Goal: Task Accomplishment & Management: Use online tool/utility

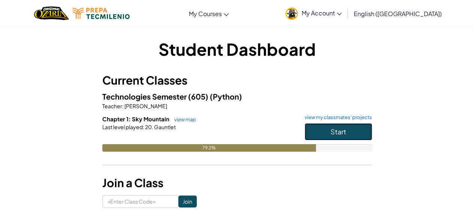
click at [326, 134] on button "Start" at bounding box center [337, 131] width 67 height 17
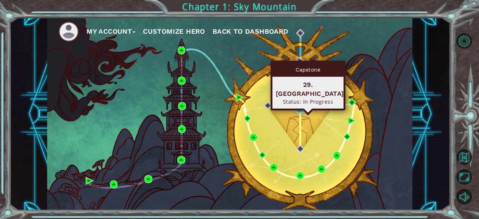
click at [298, 107] on img at bounding box center [299, 108] width 7 height 7
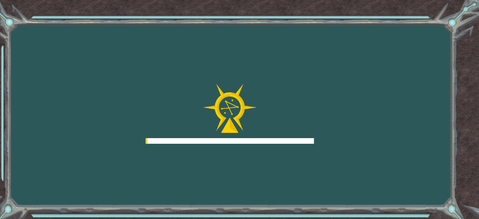
click at [298, 107] on div at bounding box center [230, 114] width 169 height 60
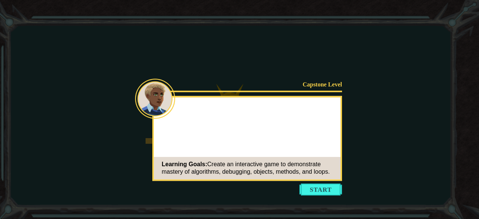
click at [317, 189] on button "Start" at bounding box center [321, 189] width 43 height 12
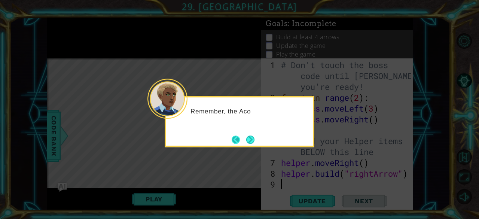
click at [241, 137] on button "Back" at bounding box center [239, 140] width 15 height 8
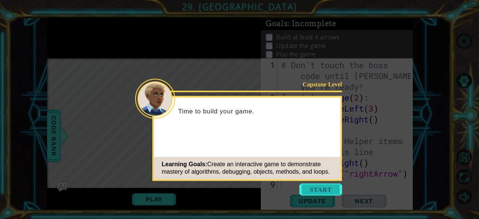
click at [319, 190] on button "Start" at bounding box center [321, 189] width 43 height 12
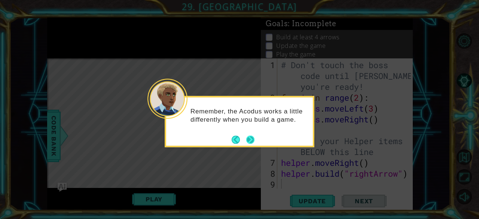
click at [249, 140] on button "Next" at bounding box center [250, 140] width 8 height 8
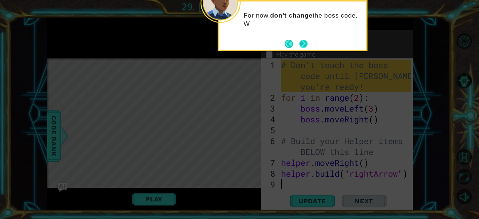
click at [304, 44] on button "Next" at bounding box center [304, 44] width 8 height 8
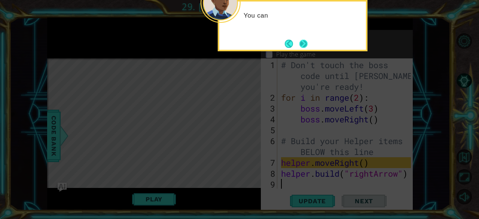
click at [301, 43] on button "Next" at bounding box center [304, 44] width 8 height 8
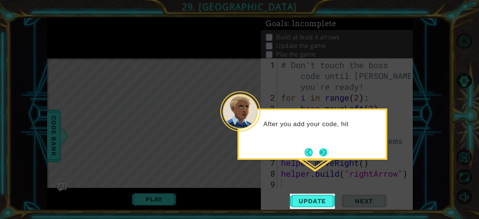
click at [324, 155] on button "Next" at bounding box center [323, 152] width 8 height 8
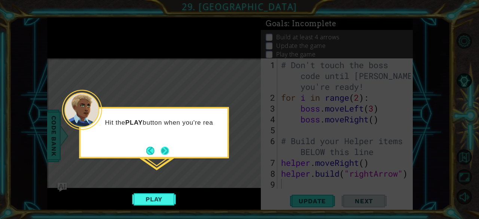
click at [166, 154] on button "Next" at bounding box center [165, 151] width 8 height 8
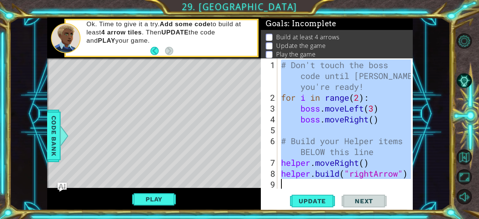
drag, startPoint x: 283, startPoint y: 66, endPoint x: 371, endPoint y: 206, distance: 165.6
click at [371, 206] on div "1 2 3 4 5 6 7 8 9 # Don't touch the boss code until [PERSON_NAME] says you're r…" at bounding box center [337, 134] width 152 height 152
type textarea "[DOMAIN_NAME]("rightArrow")"
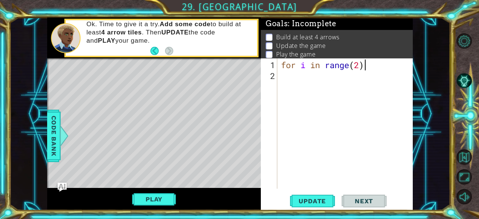
scroll to position [0, 3]
type textarea "for i in range(2)"
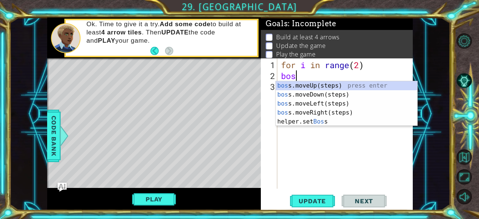
scroll to position [0, 0]
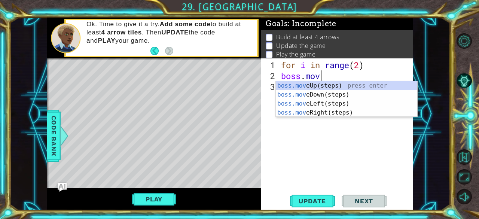
type textarea "boss.move"
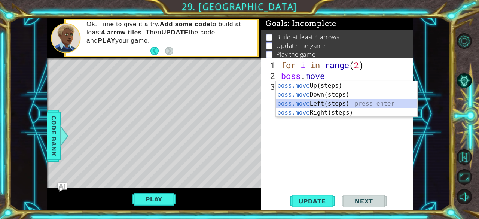
click at [313, 103] on div "boss.move Up(steps) press enter boss.move Down(steps) press enter boss.move Lef…" at bounding box center [347, 108] width 142 height 54
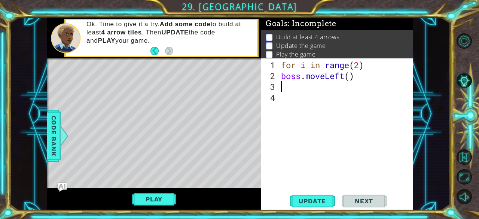
click at [348, 76] on div "for i in range ( 2 ) boss . moveLeft ( )" at bounding box center [348, 136] width 136 height 152
type textarea "boss.moveLeft(4)"
click at [300, 87] on div "for i in range ( 2 ) boss . moveLeft ( 4 )" at bounding box center [348, 136] width 136 height 152
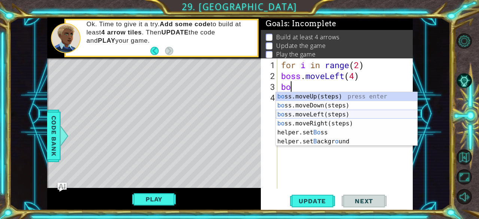
scroll to position [0, 0]
type textarea "boss"
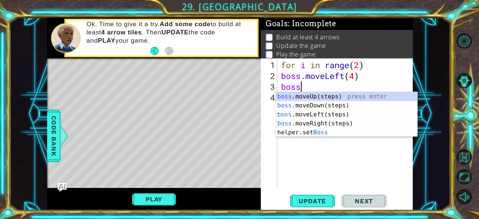
scroll to position [0, 0]
click at [322, 94] on div "boss .moveUp(steps) press enter boss .moveDown(steps) press enter boss .moveLef…" at bounding box center [347, 123] width 142 height 63
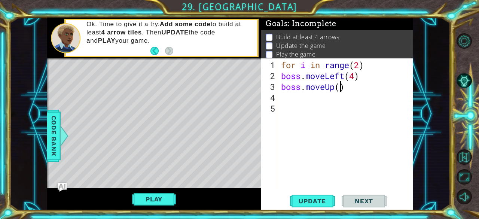
click at [340, 89] on div "for i in range ( 2 ) boss . moveLeft ( 4 ) boss . moveUp ( )" at bounding box center [348, 136] width 136 height 152
type textarea "boss.moveUp(5)"
click at [303, 100] on div "for i in range ( 2 ) boss . moveLeft ( 4 ) boss . moveUp ( 5 )" at bounding box center [348, 136] width 136 height 152
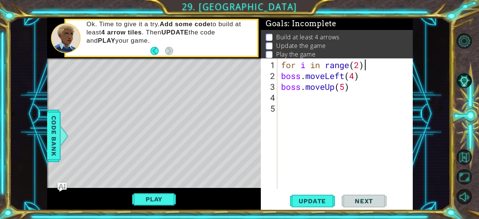
click at [373, 64] on div "for i in range ( 2 ) boss . moveLeft ( 4 ) boss . moveUp ( 5 )" at bounding box center [348, 136] width 136 height 152
type textarea "for i in range(2)"
click at [316, 201] on span "Update" at bounding box center [312, 200] width 42 height 7
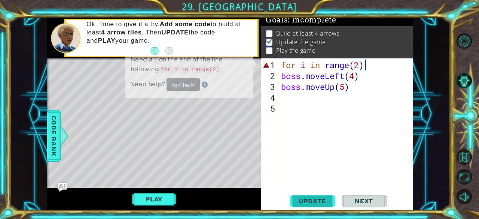
scroll to position [7, 0]
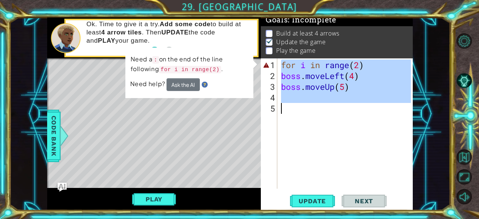
drag, startPoint x: 281, startPoint y: 66, endPoint x: 380, endPoint y: 122, distance: 113.9
click at [380, 122] on div "for i in range ( 2 ) boss . moveLeft ( 4 ) boss . moveUp ( 5 )" at bounding box center [348, 136] width 136 height 152
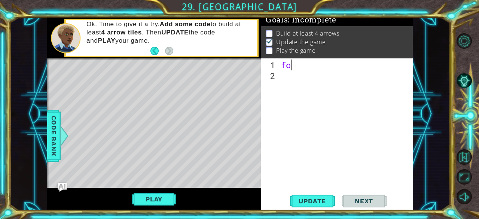
scroll to position [0, 0]
type textarea "f"
click at [64, 137] on div at bounding box center [64, 136] width 9 height 22
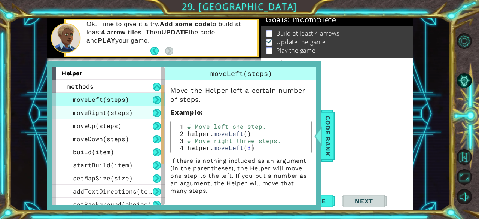
scroll to position [38, 0]
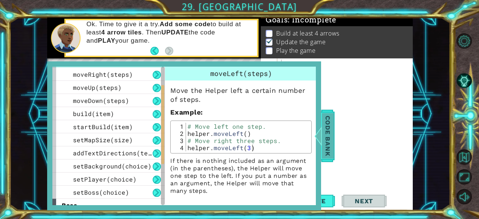
click at [329, 131] on span "Code Bank" at bounding box center [328, 136] width 12 height 46
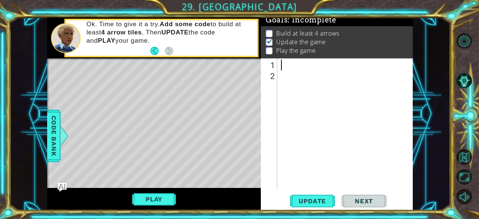
click at [307, 64] on div at bounding box center [348, 136] width 136 height 152
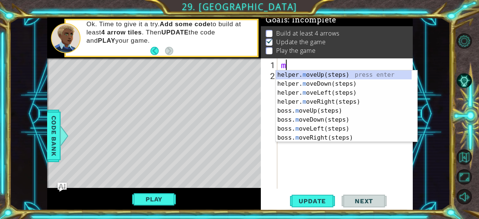
type textarea "mo"
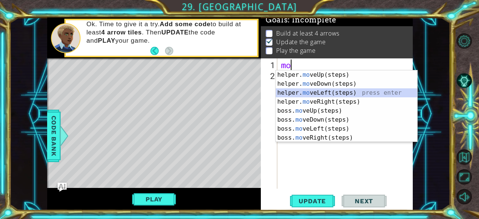
click at [332, 93] on div "helper. mo veUp(steps) press enter helper. mo veDown(steps) press enter helper.…" at bounding box center [347, 115] width 142 height 90
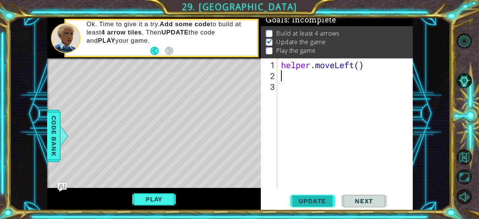
drag, startPoint x: 315, startPoint y: 202, endPoint x: 310, endPoint y: 200, distance: 5.4
click at [310, 200] on span "Update" at bounding box center [312, 200] width 42 height 7
click at [142, 198] on button "Play" at bounding box center [154, 199] width 44 height 14
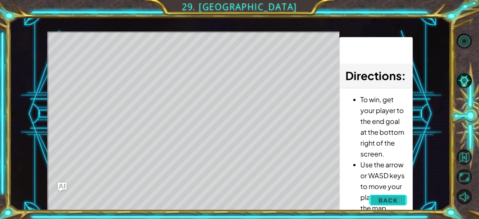
click at [388, 196] on button "Back" at bounding box center [388, 200] width 38 height 15
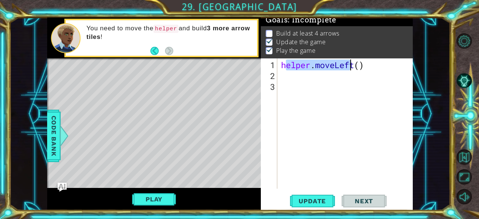
drag, startPoint x: 284, startPoint y: 64, endPoint x: 392, endPoint y: 71, distance: 107.7
click at [392, 71] on div "helper . moveLeft ( )" at bounding box center [348, 136] width 136 height 152
type textarea "h"
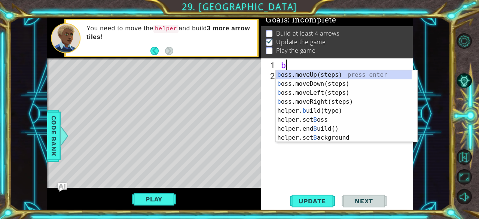
type textarea "bo"
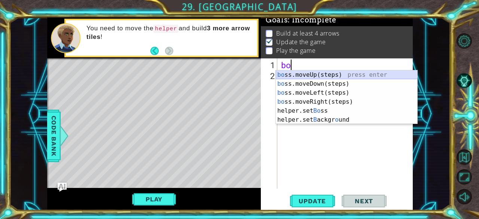
click at [340, 72] on div "bo ss.moveUp(steps) press enter bo ss.moveDown(steps) press enter bo ss.moveLef…" at bounding box center [347, 106] width 142 height 72
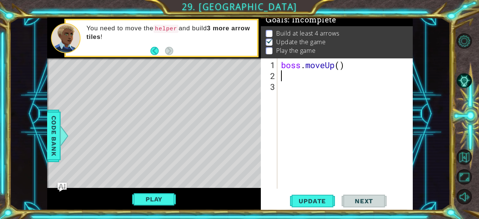
type textarea "2"
type textarea "boss.moveUp(2)"
click at [325, 77] on div "boss . moveUp ( 2 )" at bounding box center [348, 136] width 136 height 152
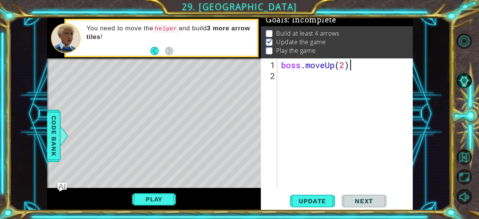
scroll to position [0, 0]
type textarea "b"
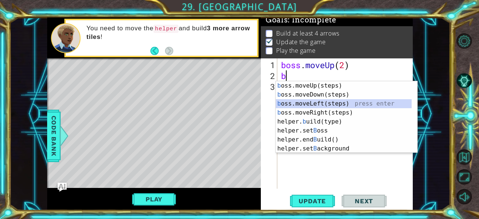
click at [325, 100] on div "b oss.moveUp(steps) press enter b oss.moveDown(steps) press enter b oss.moveLef…" at bounding box center [344, 126] width 136 height 90
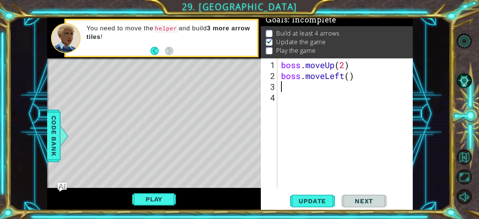
click at [352, 75] on div "boss . moveUp ( 2 ) boss . moveLeft ( )" at bounding box center [348, 136] width 136 height 152
type textarea "boss.moveLeft(4)"
click at [313, 84] on div "boss . moveUp ( 2 ) boss . moveLeft ( 4 )" at bounding box center [348, 136] width 136 height 152
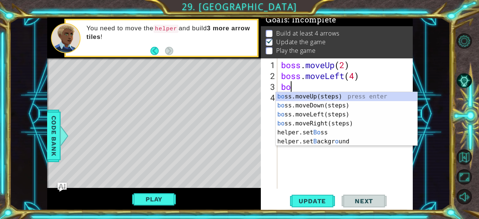
scroll to position [0, 0]
type textarea "bos"
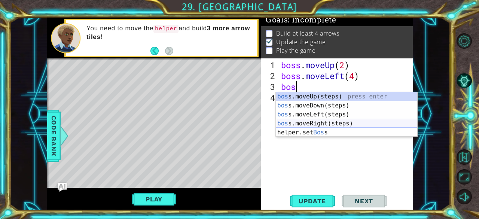
click at [342, 124] on div "bos s.moveUp(steps) press enter bos s.moveDown(steps) press enter bos s.moveLef…" at bounding box center [347, 123] width 142 height 63
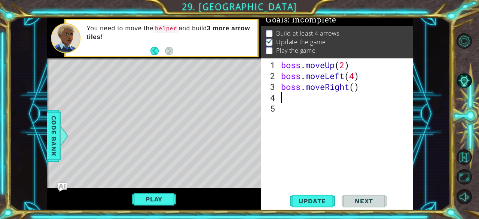
click at [356, 87] on div "boss . moveUp ( 2 ) boss . moveLeft ( 4 ) boss . moveRight ( )" at bounding box center [348, 136] width 136 height 152
type textarea "boss.moveRight(2)"
click at [299, 198] on span "Update" at bounding box center [312, 200] width 42 height 7
click at [154, 206] on button "Play" at bounding box center [154, 199] width 44 height 14
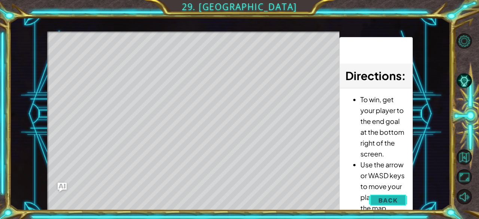
click at [389, 203] on span "Back" at bounding box center [388, 200] width 19 height 7
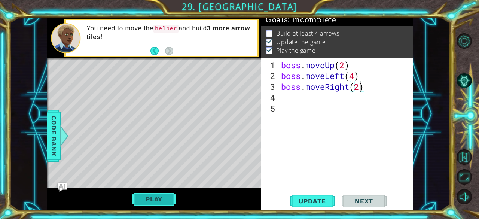
click at [151, 200] on button "Play" at bounding box center [154, 199] width 44 height 14
click at [334, 92] on div "boss . moveUp ( 2 ) boss . moveLeft ( 4 ) boss . moveRight ( 2 )" at bounding box center [348, 136] width 136 height 152
click at [280, 62] on div "boss . moveUp ( 2 ) boss . moveLeft ( 4 ) boss . moveRight ( 2 )" at bounding box center [348, 136] width 136 height 152
type textarea "boss.moveUp(2)"
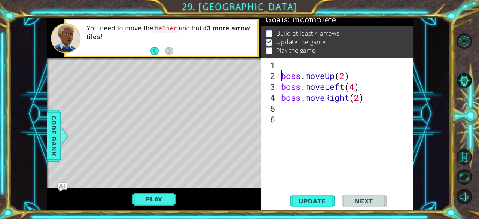
click at [281, 64] on div "boss . moveUp ( 2 ) boss . moveLeft ( 4 ) boss . moveRight ( 2 )" at bounding box center [348, 136] width 136 height 152
type textarea "for i in range (3)"
click at [285, 117] on div "for i in range ( 3 ) boss . moveUp ( 2 ) boss . moveLeft ( 4 ) boss . moveRight…" at bounding box center [348, 136] width 136 height 152
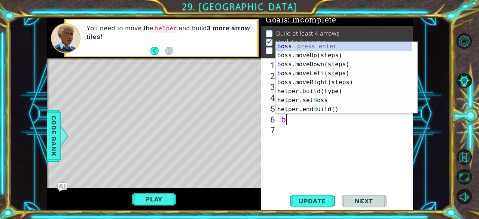
type textarea "bu"
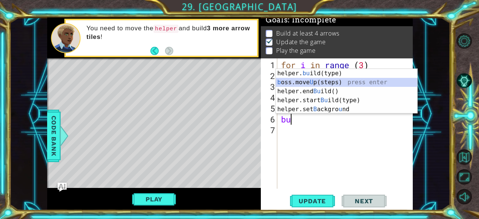
click at [344, 82] on div "helper. bu ild(type) press enter b oss.move U p(steps) press enter helper.end B…" at bounding box center [347, 100] width 142 height 63
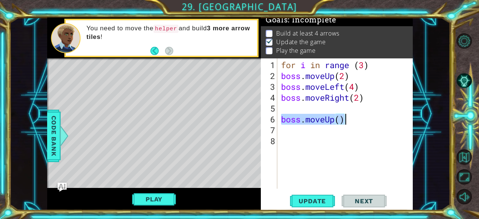
drag, startPoint x: 287, startPoint y: 118, endPoint x: 383, endPoint y: 119, distance: 96.6
click at [383, 119] on div "for i in range ( 3 ) boss . moveUp ( 2 ) boss . moveLeft ( 4 ) boss . moveRight…" at bounding box center [348, 136] width 136 height 152
type textarea "boss.moveUp()"
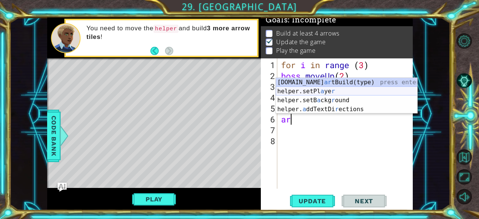
type textarea "a"
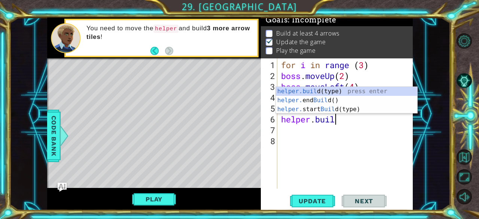
scroll to position [0, 2]
click at [368, 91] on div "[DOMAIN_NAME] (type) press enter helper. end Build () press enter helper. start…" at bounding box center [347, 109] width 142 height 45
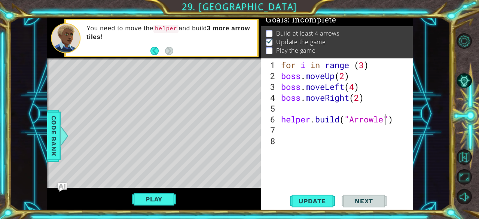
scroll to position [0, 5]
click at [302, 210] on div "1 ההההההההההההההההההההההההההההההההההההההההההההההההההההההההההההההההההההההההההההה…" at bounding box center [239, 109] width 479 height 219
click at [300, 207] on button "Update" at bounding box center [312, 201] width 45 height 15
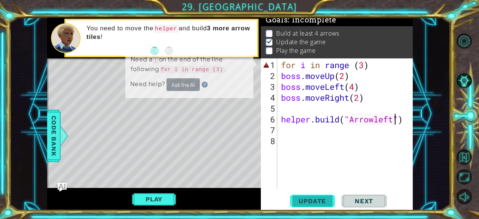
scroll to position [7, 0]
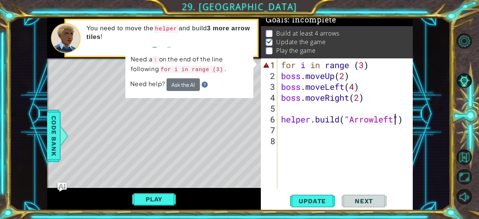
click at [338, 68] on div "for i in range ( 3 ) boss . moveUp ( 2 ) boss . moveLeft ( 4 ) boss . moveRight…" at bounding box center [348, 136] width 136 height 152
click at [386, 64] on div "for i in range ( 3 ) boss . moveUp ( 2 ) boss . moveLeft ( 4 ) boss . moveRight…" at bounding box center [348, 136] width 136 height 152
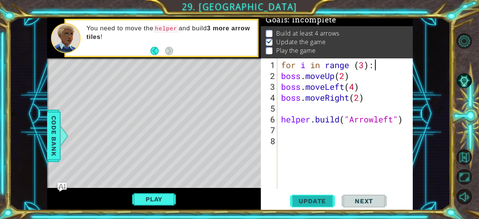
click at [310, 204] on span "Update" at bounding box center [312, 200] width 42 height 7
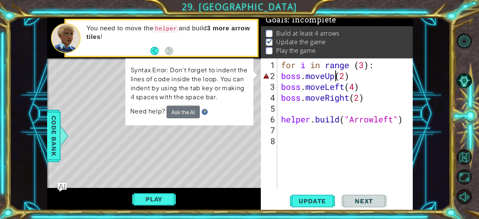
click at [337, 70] on div "for i in range ( 3 ) : boss . moveUp ( 2 ) boss . moveLeft ( 4 ) boss . moveRig…" at bounding box center [348, 136] width 136 height 152
click at [184, 110] on button "Ask the AI" at bounding box center [183, 112] width 33 height 13
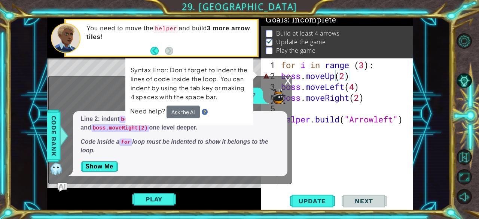
click at [283, 79] on div "x What does this error mean? Line 2: indent boss.moveUp(2) , boss.moveLeft(4) ,…" at bounding box center [169, 130] width 243 height 108
click at [284, 79] on div "x What does this error mean? Line 2: indent boss.moveUp(2) , boss.moveLeft(4) ,…" at bounding box center [169, 130] width 243 height 108
click at [288, 79] on div "x" at bounding box center [288, 79] width 7 height 7
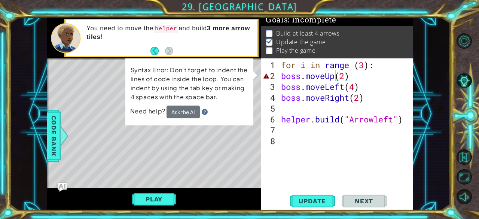
click at [279, 75] on div "boss.moveUp(2) 1 2 3 4 5 6 7 8 for i in range ( 3 ) : boss . moveUp ( 2 ) boss …" at bounding box center [336, 123] width 151 height 130
click at [282, 75] on div "for i in range ( 3 ) : boss . moveUp ( 2 ) boss . moveLeft ( 4 ) boss . moveRig…" at bounding box center [348, 136] width 136 height 152
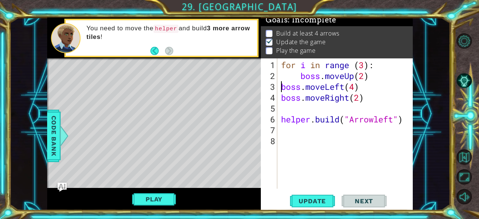
click at [281, 88] on div "for i in range ( 3 ) : boss . moveUp ( 2 ) boss . moveLeft ( 4 ) boss . moveRig…" at bounding box center [348, 136] width 136 height 152
click at [289, 97] on div "for i in range ( 3 ) : boss . moveUp ( 2 ) boss . moveLeft ( 4 ) boss . moveRig…" at bounding box center [348, 136] width 136 height 152
click at [293, 75] on div "for i in range ( 3 ) : boss . moveUp ( 2 ) boss . moveLeft ( 4 ) boss . moveRig…" at bounding box center [348, 136] width 136 height 152
click at [305, 76] on div "for i in range ( 3 ) : boss . moveUp ( 2 ) boss . moveLeft ( 4 ) boss . moveRig…" at bounding box center [348, 136] width 136 height 152
click at [282, 97] on div "for i in range ( 3 ) : boss . moveUp ( 2 ) boss . moveLeft ( 4 ) boss . moveRig…" at bounding box center [348, 136] width 136 height 152
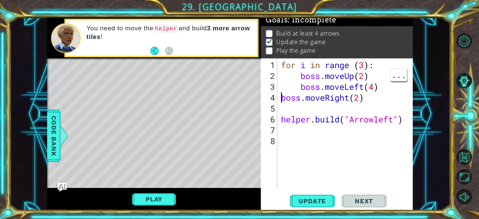
type textarea "boss.moveRight(2)"
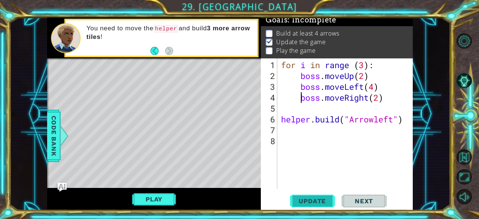
click at [309, 203] on span "Update" at bounding box center [312, 200] width 42 height 7
click at [163, 197] on button "Play" at bounding box center [154, 199] width 44 height 14
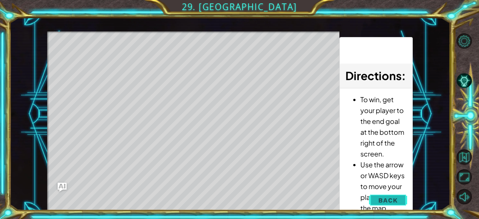
click at [383, 198] on span "Back" at bounding box center [388, 200] width 19 height 7
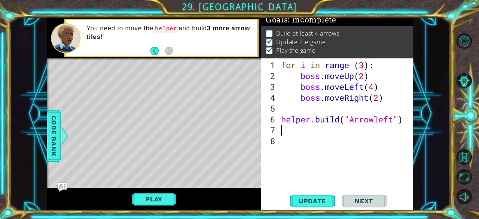
click at [308, 134] on div "for i in range ( 3 ) : boss . moveUp ( 2 ) boss . moveLeft ( 4 ) boss . moveRig…" at bounding box center [348, 136] width 136 height 152
click at [377, 120] on div "for i in range ( 3 ) : boss . moveUp ( 2 ) boss . moveLeft ( 4 ) boss . moveRig…" at bounding box center [348, 136] width 136 height 152
click at [315, 205] on button "Update" at bounding box center [312, 201] width 45 height 15
click at [358, 121] on div "for i in range ( 3 ) : boss . moveUp ( 2 ) boss . moveLeft ( 4 ) boss . moveRig…" at bounding box center [348, 136] width 136 height 152
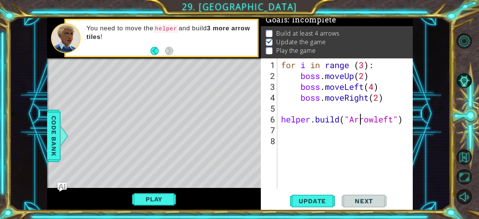
click at [358, 121] on div "for i in range ( 3 ) : boss . moveUp ( 2 ) boss . moveLeft ( 4 ) boss . moveRig…" at bounding box center [348, 136] width 136 height 152
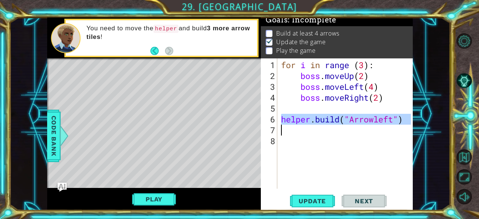
click at [358, 121] on div "for i in range ( 3 ) : boss . moveUp ( 2 ) boss . moveLeft ( 4 ) boss . moveRig…" at bounding box center [348, 136] width 136 height 152
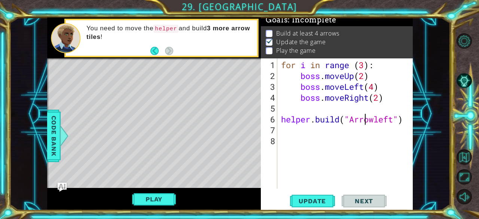
click at [364, 122] on div "for i in range ( 3 ) : boss . moveUp ( 2 ) boss . moveLeft ( 4 ) boss . moveRig…" at bounding box center [348, 136] width 136 height 152
drag, startPoint x: 377, startPoint y: 121, endPoint x: 351, endPoint y: 120, distance: 25.9
click at [351, 120] on div "for i in range ( 3 ) : boss . moveUp ( 2 ) boss . moveLeft ( 4 ) boss . moveRig…" at bounding box center [348, 136] width 136 height 152
drag, startPoint x: 380, startPoint y: 118, endPoint x: 315, endPoint y: 118, distance: 65.9
click at [315, 118] on div "for i in range ( 3 ) : boss . moveUp ( 2 ) boss . moveLeft ( 4 ) boss . moveRig…" at bounding box center [348, 136] width 136 height 152
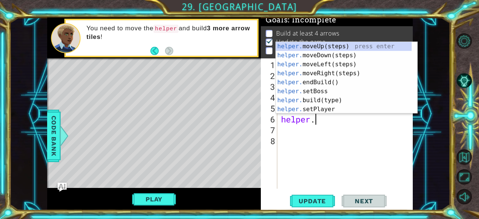
type textarea "helper.m"
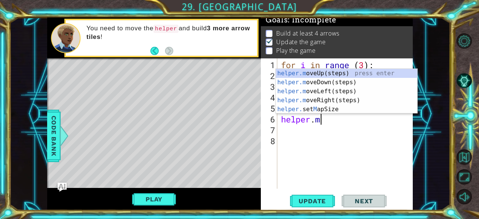
scroll to position [0, 1]
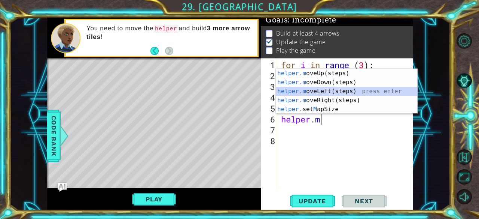
click at [340, 92] on div "helper.m oveUp(steps) press enter helper.m oveDown(steps) press enter helper.m …" at bounding box center [347, 100] width 142 height 63
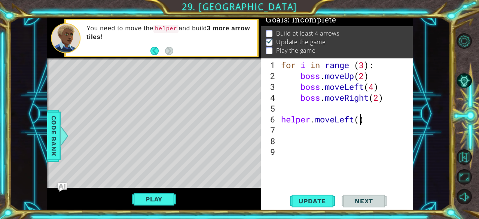
click at [359, 119] on div "for i in range ( 3 ) : boss . moveUp ( 2 ) boss . moveLeft ( 4 ) boss . moveRig…" at bounding box center [348, 136] width 136 height 152
type textarea "helper.moveLeft(4)"
click at [317, 203] on span "Update" at bounding box center [312, 200] width 42 height 7
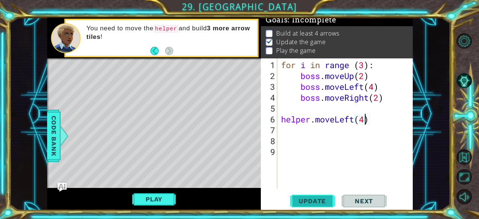
click at [317, 203] on span "Update" at bounding box center [312, 200] width 42 height 7
click at [147, 201] on button "Play" at bounding box center [154, 199] width 44 height 14
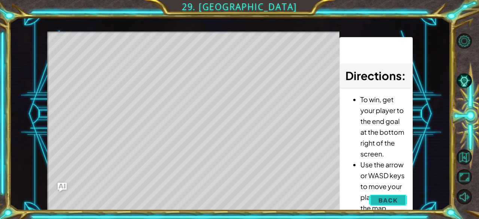
click at [389, 199] on span "Back" at bounding box center [388, 200] width 19 height 7
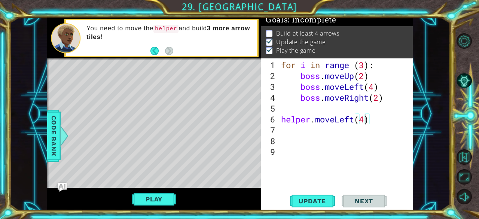
click at [377, 124] on div "for i in range ( 3 ) : boss . moveUp ( 2 ) boss . moveLeft ( 4 ) boss . moveRig…" at bounding box center [348, 136] width 136 height 152
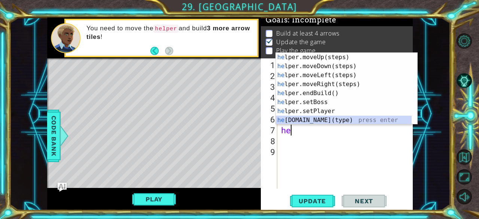
click at [321, 121] on div "he lper.moveUp(steps) press enter he lper.moveDown(steps) press enter he lper.m…" at bounding box center [344, 98] width 136 height 90
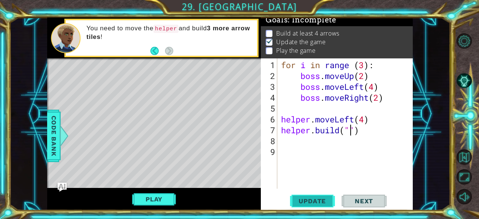
click at [315, 200] on span "Update" at bounding box center [312, 200] width 42 height 7
click at [374, 119] on div "for i in range ( 3 ) : boss . moveUp ( 2 ) boss . moveLeft ( 4 ) boss . moveRig…" at bounding box center [348, 136] width 136 height 152
type textarea "helper.moveLeft(4)"
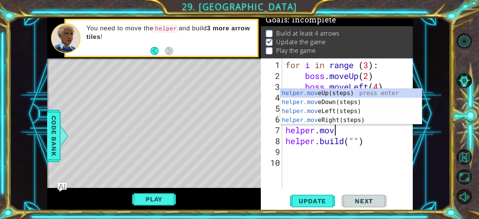
scroll to position [0, 2]
type textarea "helper.move"
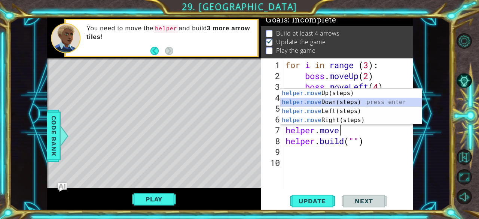
drag, startPoint x: 363, startPoint y: 103, endPoint x: 356, endPoint y: 108, distance: 8.2
click at [356, 108] on div "helper.move Up(steps) press enter helper.move Down(steps) press enter helper.mo…" at bounding box center [351, 116] width 142 height 54
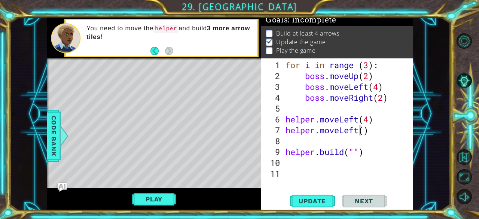
click at [359, 134] on div "for i in range ( 3 ) : boss . moveUp ( 2 ) boss . moveLeft ( 4 ) boss . moveRig…" at bounding box center [349, 136] width 131 height 152
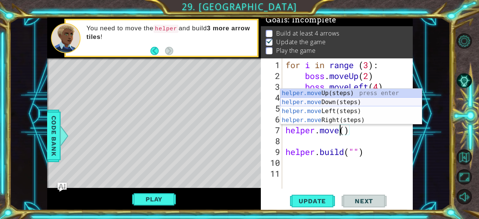
click at [354, 100] on div "helper.move Up(steps) press enter helper.move Down(steps) press enter helper.mo…" at bounding box center [351, 116] width 142 height 54
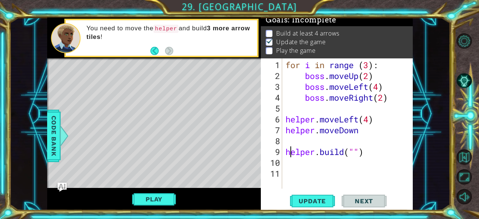
click at [291, 156] on div "for i in range ( 3 ) : boss . moveUp ( 2 ) boss . moveLeft ( 4 ) boss . moveRig…" at bounding box center [349, 136] width 131 height 152
click at [289, 155] on div "for i in range ( 3 ) : boss . moveUp ( 2 ) boss . moveLeft ( 4 ) boss . moveRig…" at bounding box center [349, 136] width 131 height 152
click at [285, 152] on div "for i in range ( 3 ) : boss . moveUp ( 2 ) boss . moveLeft ( 4 ) boss . moveRig…" at bounding box center [349, 136] width 131 height 152
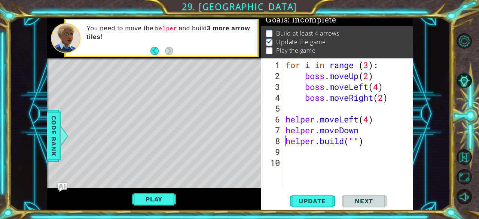
click at [355, 143] on div "for i in range ( 3 ) : boss . moveUp ( 2 ) boss . moveLeft ( 4 ) boss . moveRig…" at bounding box center [349, 136] width 131 height 152
click at [315, 200] on span "Update" at bounding box center [312, 200] width 42 height 7
click at [315, 199] on span "Update" at bounding box center [312, 200] width 42 height 7
click at [318, 197] on button "Update" at bounding box center [312, 201] width 45 height 15
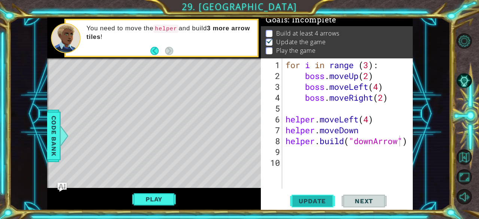
click at [318, 197] on button "Update" at bounding box center [312, 201] width 45 height 15
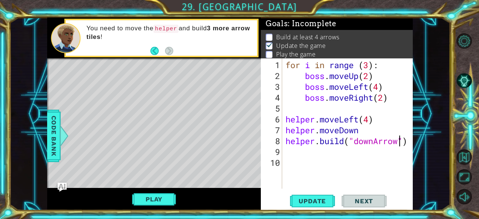
click at [409, 144] on div "for i in range ( 3 ) : boss . moveUp ( 2 ) boss . moveLeft ( 4 ) boss . moveRig…" at bounding box center [349, 136] width 131 height 152
click at [377, 122] on div "for i in range ( 3 ) : boss . moveUp ( 2 ) boss . moveLeft ( 4 ) boss . moveRig…" at bounding box center [349, 136] width 131 height 152
type textarea "helper.moveLeft(4)"
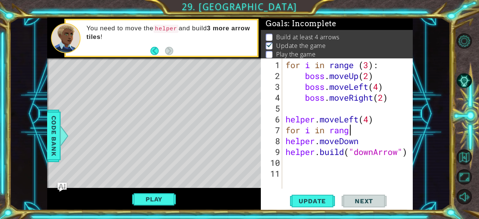
scroll to position [0, 3]
click at [321, 200] on span "Update" at bounding box center [312, 200] width 42 height 7
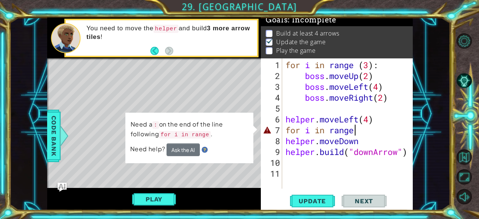
scroll to position [0, 3]
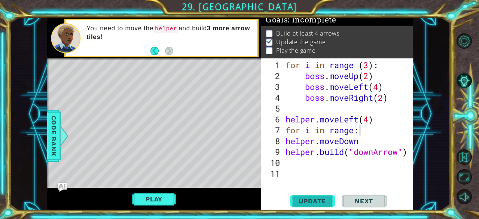
click at [319, 198] on span "Update" at bounding box center [312, 200] width 42 height 7
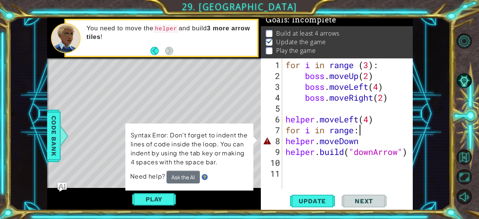
click at [339, 144] on div "for i in range ( 3 ) : boss . moveUp ( 2 ) boss . moveLeft ( 4 ) boss . moveRig…" at bounding box center [349, 136] width 131 height 152
click at [285, 140] on div "for i in range ( 3 ) : boss . moveUp ( 2 ) boss . moveLeft ( 4 ) boss . moveRig…" at bounding box center [349, 136] width 131 height 152
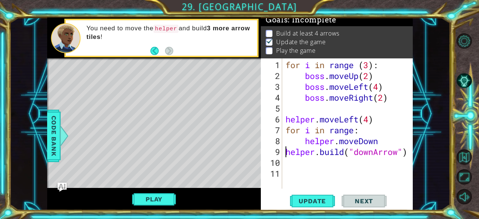
click at [287, 151] on div "for i in range ( 3 ) : boss . moveUp ( 2 ) boss . moveLeft ( 4 ) boss . moveRig…" at bounding box center [349, 136] width 131 height 152
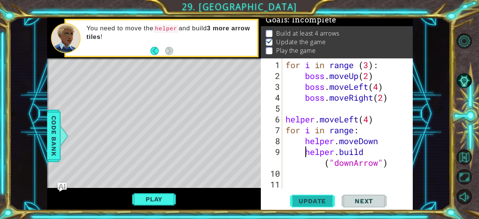
click at [312, 200] on span "Update" at bounding box center [312, 200] width 42 height 7
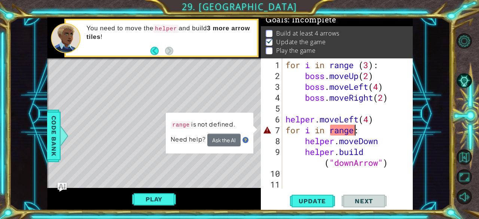
click at [357, 134] on div "for i in range ( 3 ) : boss . moveUp ( 2 ) boss . moveLeft ( 4 ) boss . moveRig…" at bounding box center [349, 136] width 131 height 152
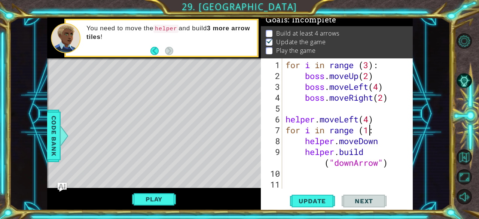
scroll to position [0, 4]
click at [321, 204] on span "Update" at bounding box center [312, 200] width 42 height 7
click at [314, 200] on span "Update" at bounding box center [312, 200] width 42 height 7
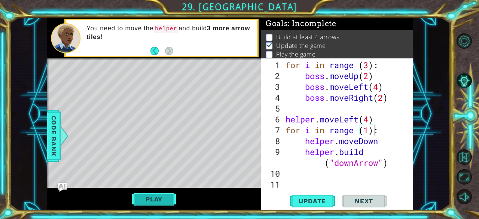
click at [156, 201] on button "Play" at bounding box center [154, 199] width 44 height 14
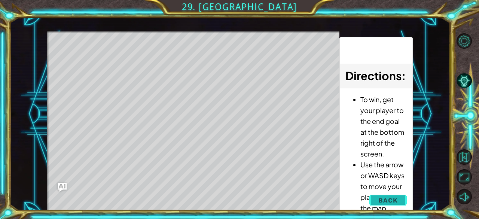
click at [385, 200] on span "Back" at bounding box center [388, 200] width 19 height 7
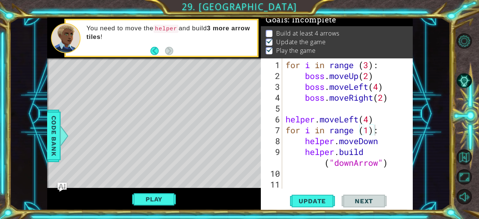
scroll to position [7, 0]
click at [390, 167] on div "for i in range ( 3 ) : boss . moveUp ( 2 ) boss . moveLeft ( 4 ) boss . moveRig…" at bounding box center [349, 136] width 131 height 152
click at [0, 163] on div "1 2 3 4 5 6 for i in range ( 3 ) : boss . moveUp ( 2 ) boss . moveLe ft ( 4 ) b…" at bounding box center [239, 109] width 479 height 219
click at [392, 163] on div "for i in range ( 3 ) : boss . moveUp ( 2 ) boss . moveLeft ( 4 ) boss . moveRig…" at bounding box center [349, 136] width 131 height 152
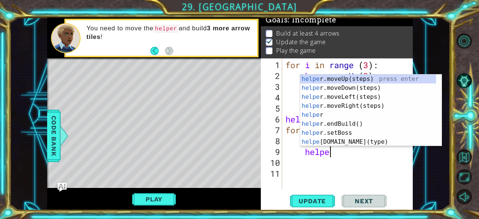
scroll to position [0, 1]
type textarea "h"
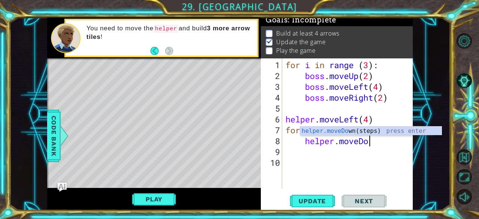
scroll to position [0, 0]
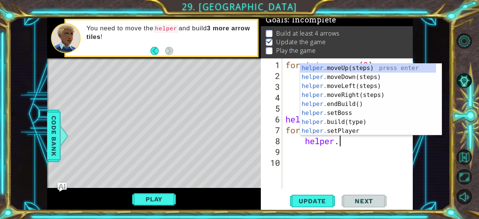
type textarea "h"
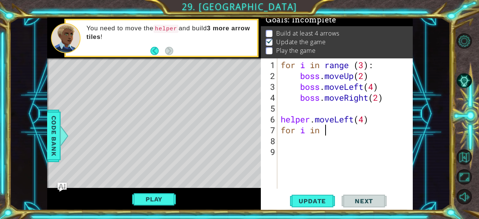
type textarea "f"
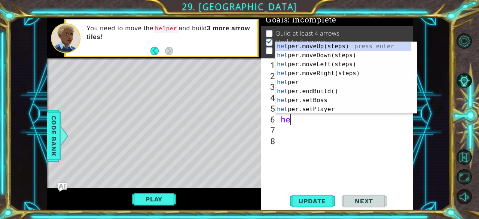
type textarea "h"
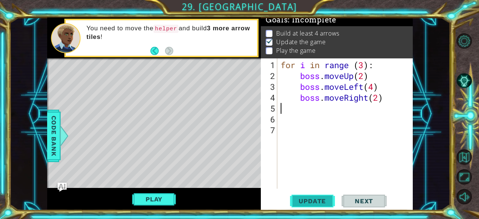
click at [315, 200] on span "Update" at bounding box center [312, 200] width 42 height 7
click at [321, 79] on div "for i in range ( 3 ) : boss . moveUp ( 2 ) boss . moveLeft ( 4 ) boss . moveRig…" at bounding box center [347, 136] width 136 height 152
type textarea "boss.moveUp(2)"
click at [291, 111] on div "for i in range ( 3 ) : boss . moveUp ( 2 ) boss . moveLeft ( 4 ) boss . moveRig…" at bounding box center [347, 136] width 136 height 152
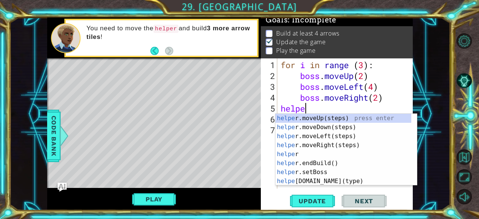
type textarea "helper"
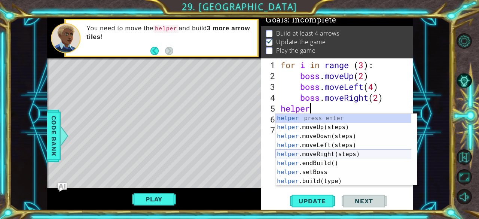
click at [342, 156] on div "helper press enter helper .moveUp(steps) press enter helper .moveDown(steps) pr…" at bounding box center [344, 159] width 136 height 90
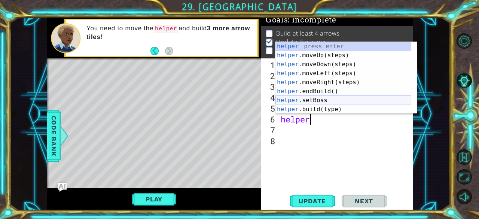
type textarea "helperb"
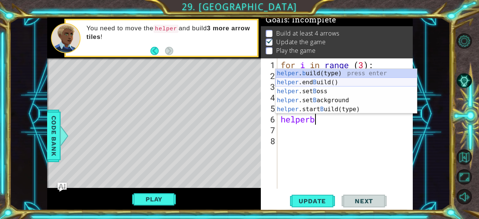
click at [330, 84] on div "helper . b uild(type) press enter helper .end B uild() press enter helper .set …" at bounding box center [347, 100] width 142 height 63
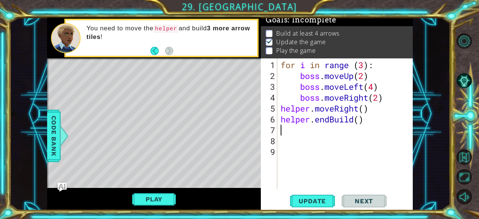
scroll to position [0, 0]
click at [361, 123] on div "for i in range ( 3 ) : boss . moveUp ( 2 ) boss . moveLeft ( 4 ) boss . moveRig…" at bounding box center [347, 136] width 136 height 152
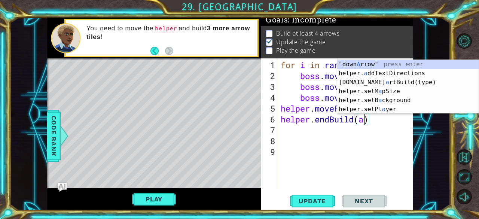
scroll to position [0, 4]
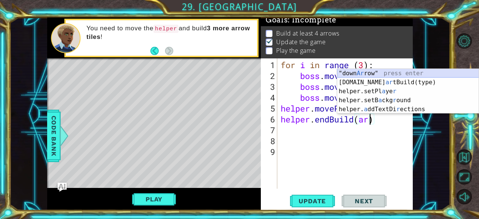
click at [398, 72] on div ""down Ar row" press enter [DOMAIN_NAME] ar tBuild(type) press enter helper.setP…" at bounding box center [408, 100] width 142 height 63
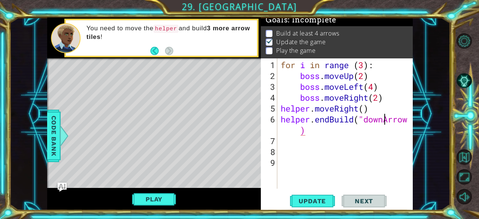
click at [386, 120] on div "for i in range ( 3 ) : boss . moveUp ( 2 ) boss . moveLeft ( 4 ) boss . moveRig…" at bounding box center [347, 136] width 136 height 152
click at [310, 200] on span "Update" at bounding box center [312, 200] width 42 height 7
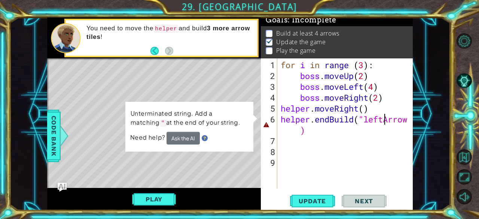
click at [300, 132] on div "for i in range ( 3 ) : boss . moveUp ( 2 ) boss . moveLeft ( 4 ) boss . moveRig…" at bounding box center [347, 136] width 136 height 152
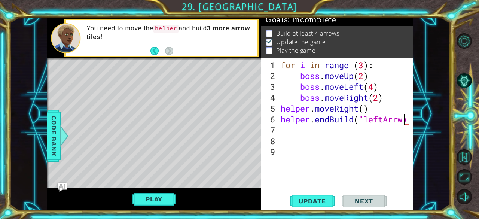
scroll to position [0, 5]
click at [312, 213] on div "1 2 3 4 5 6 for i in range ( 3 ) : boss . moveUp ( 2 ) boss . moveLe ft ( 4 ) b…" at bounding box center [239, 109] width 479 height 219
click at [299, 199] on span "Update" at bounding box center [312, 200] width 42 height 7
click at [313, 203] on span "Update" at bounding box center [312, 200] width 42 height 7
click at [161, 196] on button "Play" at bounding box center [154, 199] width 44 height 14
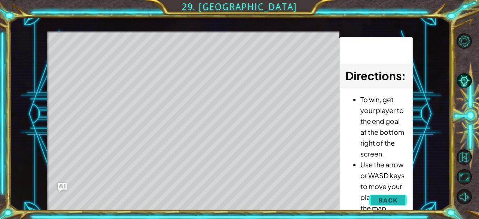
click at [389, 202] on span "Back" at bounding box center [388, 200] width 19 height 7
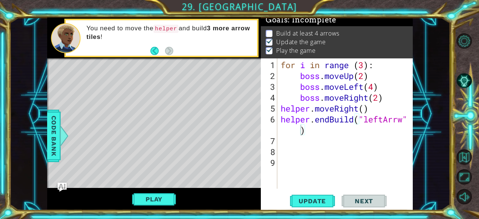
click at [325, 132] on div "for i in range ( 3 ) : boss . moveUp ( 2 ) boss . moveLeft ( 4 ) boss . moveRig…" at bounding box center [347, 136] width 136 height 152
click at [320, 124] on div "for i in range ( 3 ) : boss . moveUp ( 2 ) boss . moveLeft ( 4 ) boss . moveRig…" at bounding box center [347, 136] width 136 height 152
click at [329, 116] on div "for i in range ( 3 ) : boss . moveUp ( 2 ) boss . moveLeft ( 4 ) boss . moveRig…" at bounding box center [347, 136] width 136 height 152
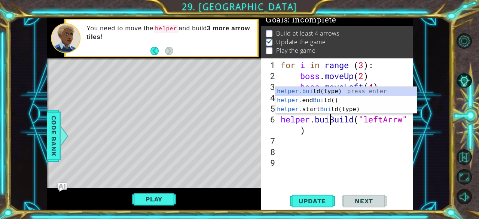
scroll to position [0, 2]
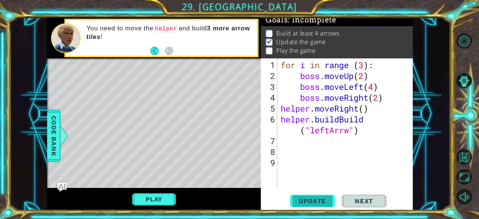
click at [316, 200] on span "Update" at bounding box center [312, 200] width 42 height 7
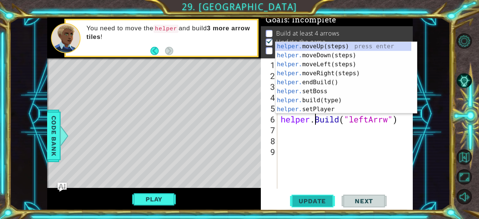
click at [323, 203] on span "Update" at bounding box center [312, 200] width 42 height 7
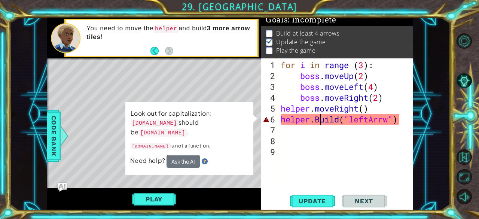
click at [319, 116] on div "for i in range ( 3 ) : boss . moveUp ( 2 ) boss . moveLeft ( 4 ) boss . moveRig…" at bounding box center [347, 136] width 136 height 152
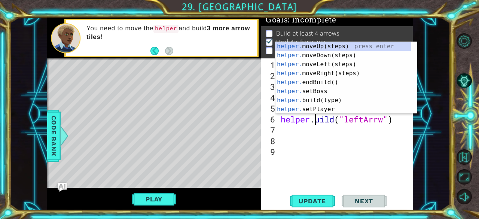
scroll to position [0, 1]
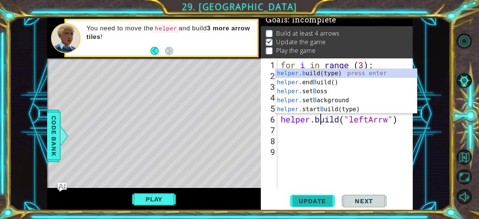
click at [321, 204] on span "Update" at bounding box center [312, 200] width 42 height 7
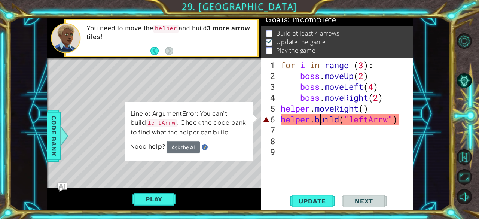
click at [386, 118] on div "for i in range ( 3 ) : boss . moveUp ( 2 ) boss . moveLeft ( 4 ) boss . moveRig…" at bounding box center [347, 136] width 136 height 152
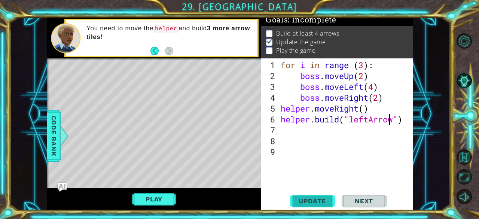
click at [306, 195] on button "Update" at bounding box center [312, 201] width 45 height 15
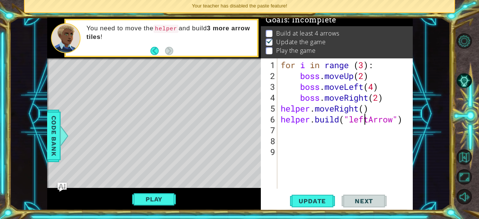
click at [368, 120] on div "for i in range ( 3 ) : boss . moveUp ( 2 ) boss . moveLeft ( 4 ) boss . moveRig…" at bounding box center [347, 136] width 136 height 152
type textarea "[DOMAIN_NAME]("rightArrow")"
click at [311, 209] on div "[DOMAIN_NAME]("rightArrow") 1 2 3 4 5 6 7 8 9 for i in range ( 3 ) : boss . mov…" at bounding box center [337, 134] width 152 height 152
click at [306, 204] on span "Update" at bounding box center [312, 200] width 42 height 7
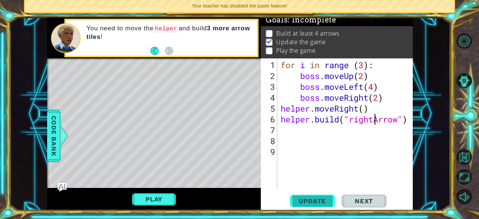
click at [308, 203] on span "Update" at bounding box center [312, 200] width 42 height 7
click at [308, 202] on span "Update" at bounding box center [312, 200] width 42 height 7
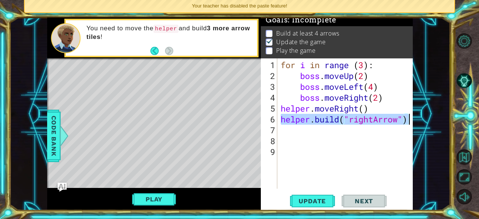
drag, startPoint x: 282, startPoint y: 120, endPoint x: 413, endPoint y: 120, distance: 131.1
click at [413, 120] on div "[DOMAIN_NAME]("rightArrow") 1 2 3 4 5 6 7 8 9 for i in range ( 3 ) : boss . mov…" at bounding box center [337, 134] width 152 height 152
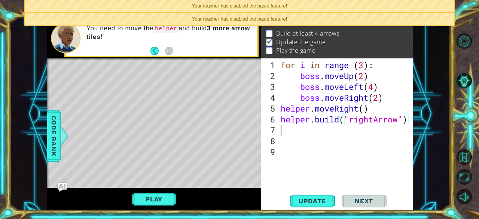
click at [309, 134] on div "for i in range ( 3 ) : boss . moveUp ( 2 ) boss . moveLeft ( 4 ) boss . moveRig…" at bounding box center [347, 136] width 136 height 152
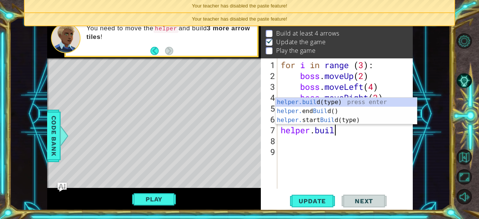
scroll to position [0, 2]
click at [315, 100] on div "[DOMAIN_NAME] (type) press enter helper. end Build () press enter helper. start…" at bounding box center [347, 120] width 142 height 45
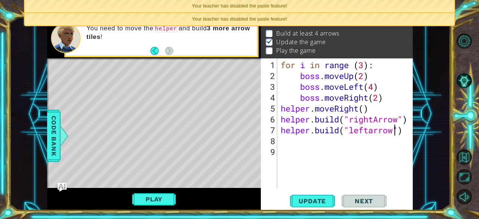
scroll to position [0, 5]
click at [408, 120] on div "for i in range ( 3 ) : boss . moveUp ( 2 ) boss . moveLeft ( 4 ) boss . moveRig…" at bounding box center [347, 136] width 136 height 152
type textarea "[DOMAIN_NAME]("rightArrow")"
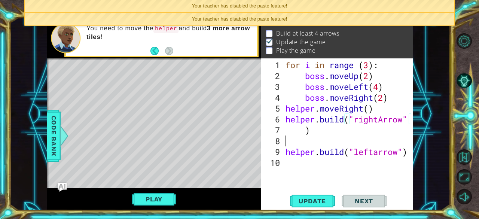
scroll to position [0, 0]
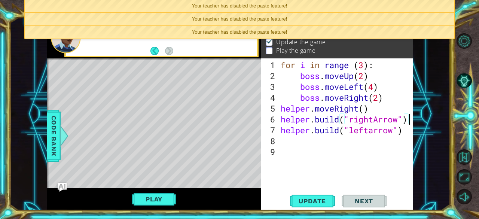
type textarea "[DOMAIN_NAME]("rightArrow")"
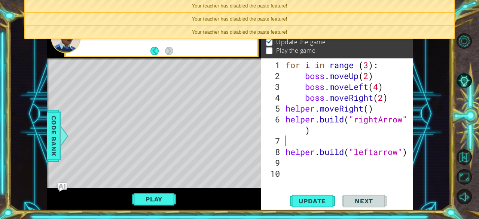
click at [341, 137] on div "for i in range ( 3 ) : boss . moveUp ( 2 ) boss . moveLeft ( 4 ) boss . moveRig…" at bounding box center [349, 136] width 131 height 152
drag, startPoint x: 307, startPoint y: 127, endPoint x: 311, endPoint y: 125, distance: 4.2
click at [311, 125] on div "for i in range ( 3 ) : boss . moveUp ( 2 ) boss . moveLeft ( 4 ) boss . moveRig…" at bounding box center [349, 136] width 131 height 152
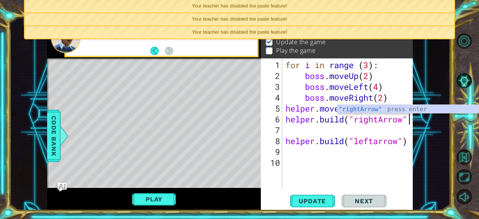
type textarea "[DOMAIN_NAME]("rightArrow")"
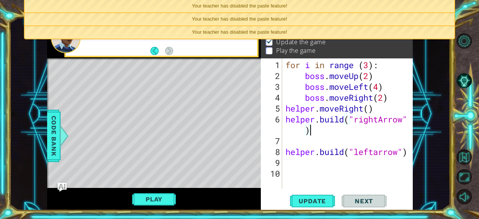
click at [287, 140] on div "for i in range ( 3 ) : boss . moveUp ( 2 ) boss . moveLeft ( 4 ) boss . moveRig…" at bounding box center [349, 136] width 131 height 152
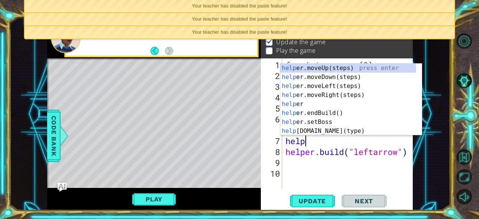
scroll to position [0, 1]
type textarea "helper"
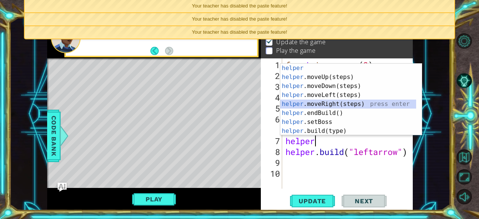
click at [330, 101] on div "helper press enter helper .moveUp(steps) press enter helper .moveDown(steps) pr…" at bounding box center [348, 109] width 136 height 90
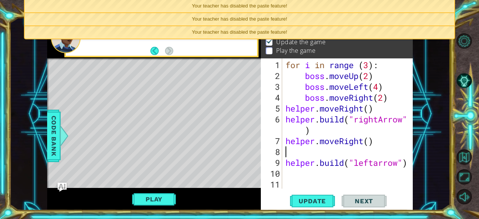
click at [370, 164] on div "for i in range ( 3 ) : boss . moveUp ( 2 ) boss . moveLeft ( 4 ) boss . moveRig…" at bounding box center [349, 136] width 131 height 152
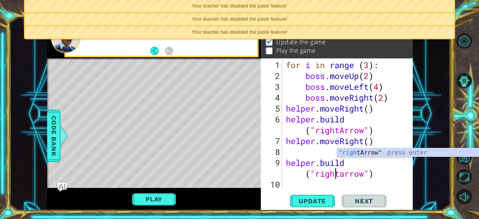
scroll to position [0, 4]
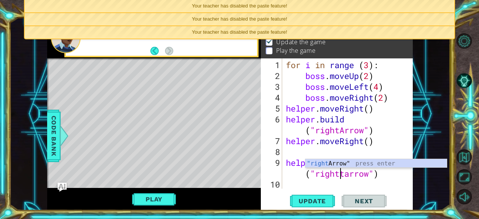
click at [343, 174] on div "for i in range ( 3 ) : boss . moveUp ( 2 ) boss . moveLeft ( 4 ) boss . moveRig…" at bounding box center [347, 136] width 125 height 152
click at [346, 161] on div ""right Arrow" press enter" at bounding box center [377, 172] width 142 height 27
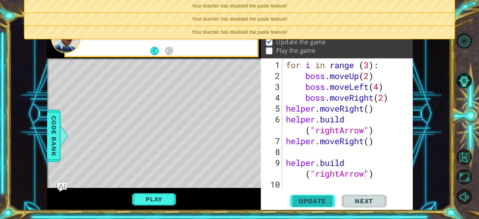
click at [321, 201] on span "Update" at bounding box center [312, 200] width 42 height 7
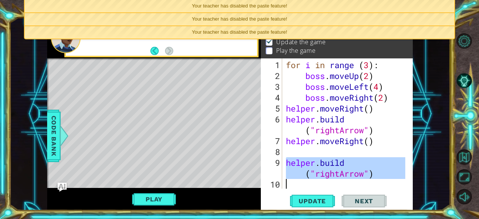
drag, startPoint x: 284, startPoint y: 161, endPoint x: 410, endPoint y: 187, distance: 128.4
click at [410, 187] on div "[DOMAIN_NAME]("rightArrow") 1 2 3 4 5 6 7 8 9 10 11 for i in range ( 3 ) : boss…" at bounding box center [336, 123] width 151 height 130
type textarea "[DOMAIN_NAME]("rightArrow")"
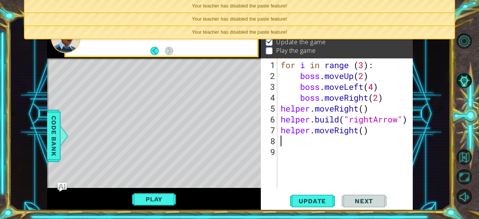
click at [385, 112] on div "for i in range ( 3 ) : boss . moveUp ( 2 ) boss . moveLeft ( 4 ) boss . moveRig…" at bounding box center [347, 136] width 136 height 152
click at [383, 96] on div "for i in range ( 3 ) : boss . moveUp ( 2 ) boss . moveLeft ( 4 ) boss . moveRig…" at bounding box center [347, 136] width 136 height 152
type textarea "boss.moveRight(2)"
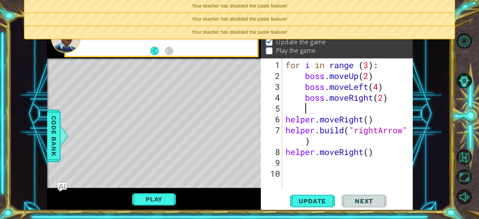
type textarea "i"
click at [282, 119] on div "6" at bounding box center [272, 119] width 20 height 11
click at [283, 132] on div "helper.moveRight() 1 2 3 4 5 6 7 8 9 10 for i in range ( 3 ) : boss . moveUp ( …" at bounding box center [336, 123] width 151 height 130
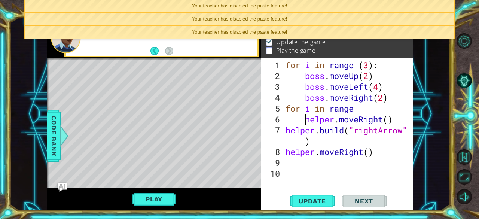
click at [285, 130] on div "for i in range ( 3 ) : boss . moveUp ( 2 ) boss . moveLeft ( 4 ) boss . moveRig…" at bounding box center [349, 136] width 131 height 152
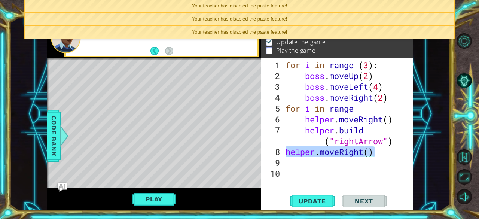
drag, startPoint x: 285, startPoint y: 152, endPoint x: 387, endPoint y: 149, distance: 101.5
click at [387, 149] on div "for i in range ( 3 ) : boss . moveUp ( 2 ) boss . moveLeft ( 4 ) boss . moveRig…" at bounding box center [349, 136] width 131 height 152
type textarea "helper.moveRight()"
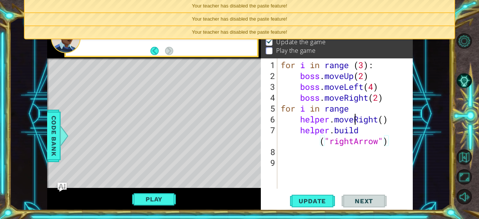
click at [356, 114] on div "for i in range ( 3 ) : boss . moveUp ( 2 ) boss . moveLeft ( 4 ) boss . moveRig…" at bounding box center [347, 136] width 136 height 152
click at [351, 106] on div "for i in range ( 3 ) : boss . moveUp ( 2 ) boss . moveLeft ( 4 ) boss . moveRig…" at bounding box center [347, 136] width 136 height 152
type textarea "for i in range (4):"
click at [313, 200] on span "Update" at bounding box center [312, 200] width 42 height 7
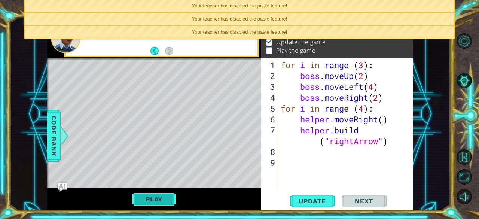
click at [153, 200] on button "Play" at bounding box center [154, 199] width 44 height 14
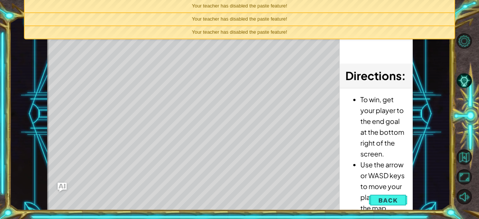
click at [153, 200] on div "Level Map" at bounding box center [220, 141] width 346 height 221
click at [383, 203] on span "Back" at bounding box center [388, 200] width 19 height 7
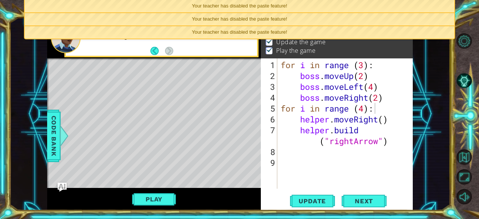
click at [370, 154] on div "for i in range ( 3 ) : boss . moveUp ( 2 ) boss . moveLeft ( 4 ) boss . moveRig…" at bounding box center [347, 136] width 136 height 152
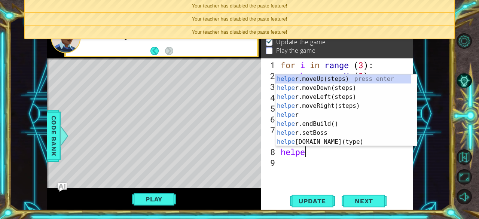
scroll to position [0, 1]
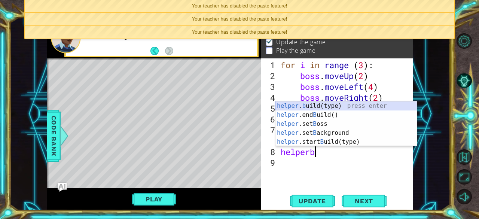
click at [321, 104] on div "helper . b uild(type) press enter helper .end B uild() press enter helper .set …" at bounding box center [347, 132] width 142 height 63
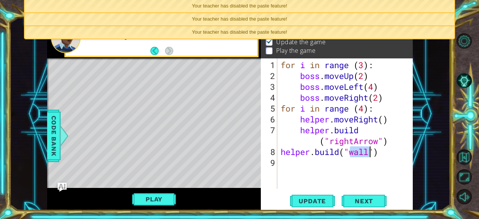
type textarea "[DOMAIN_NAME]("wall")"
